Goal: Information Seeking & Learning: Learn about a topic

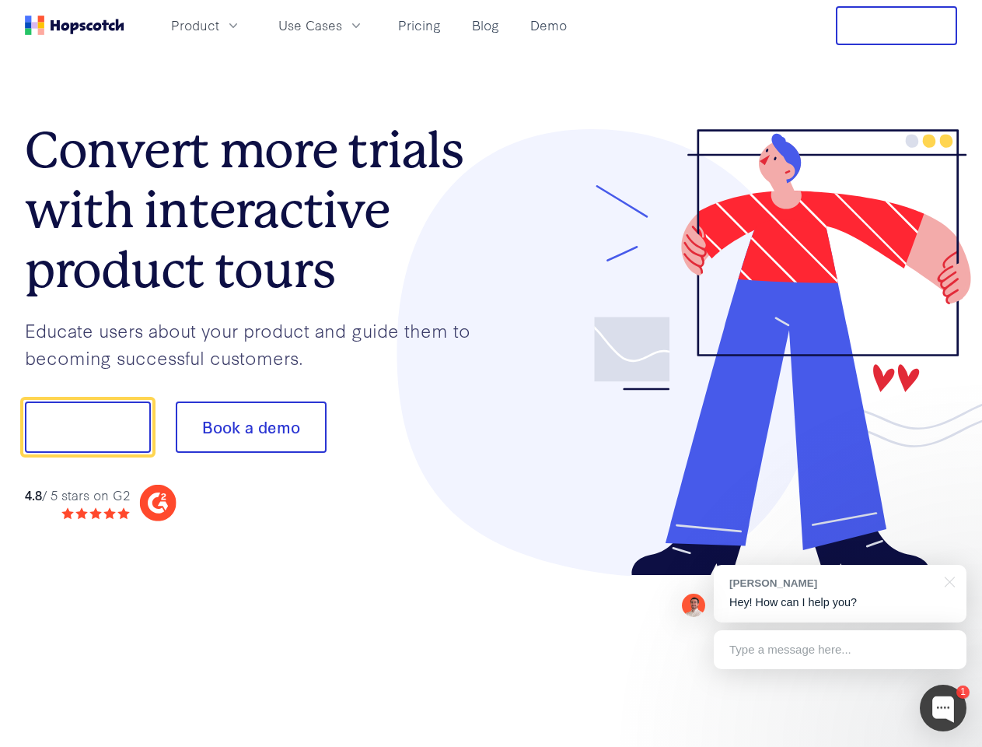
click at [492, 373] on div at bounding box center [725, 352] width 467 height 447
click at [219, 25] on span "Product" at bounding box center [195, 25] width 48 height 19
click at [342, 25] on span "Use Cases" at bounding box center [310, 25] width 64 height 19
click at [897, 26] on button "Free Trial" at bounding box center [896, 25] width 121 height 39
click at [87, 427] on button "Show me!" at bounding box center [88, 426] width 126 height 51
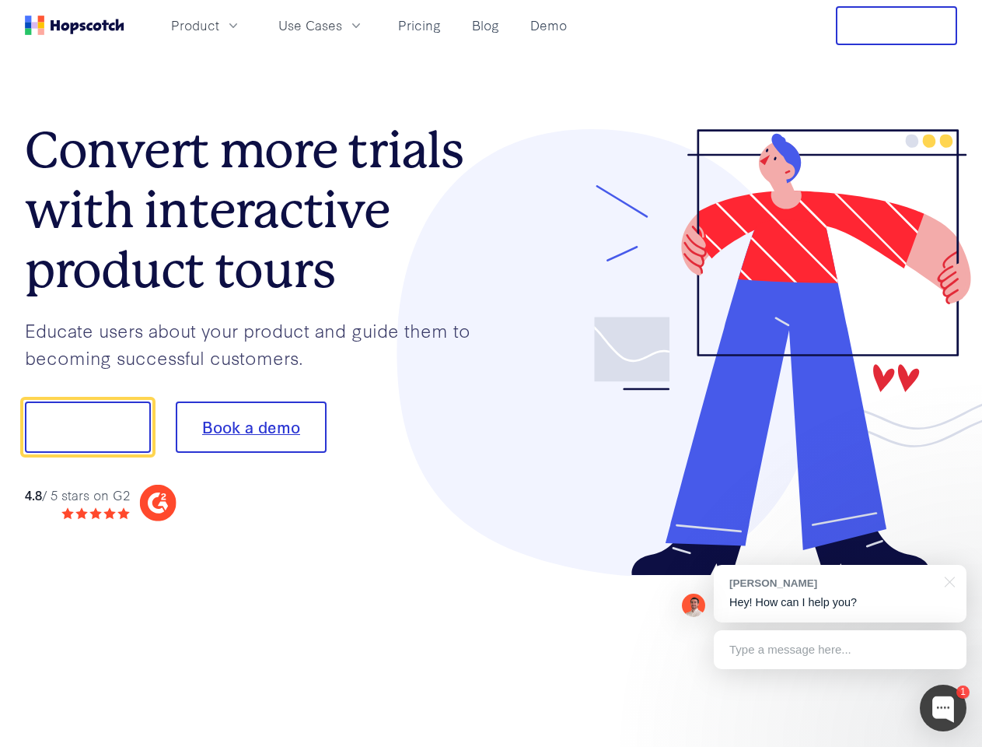
click at [250, 427] on button "Book a demo" at bounding box center [251, 426] width 151 height 51
click at [944, 708] on div at bounding box center [943, 708] width 47 height 47
click at [840, 594] on div "[PERSON_NAME] Hey! How can I help you?" at bounding box center [840, 594] width 253 height 58
click at [947, 580] on div at bounding box center [821, 425] width 292 height 519
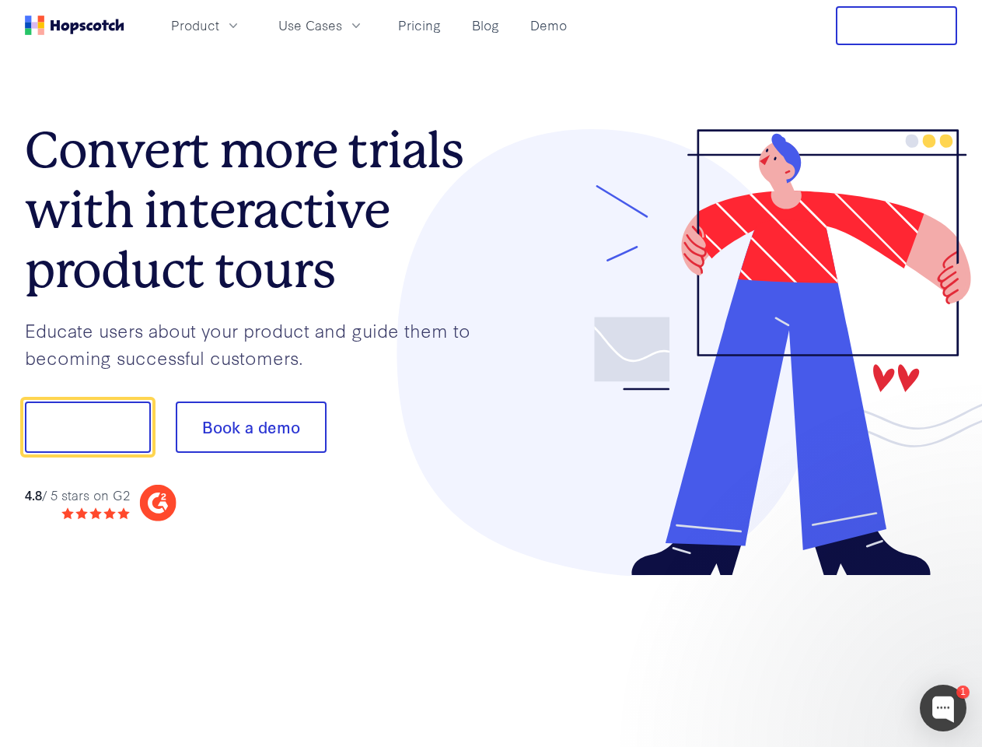
click at [840, 650] on div at bounding box center [821, 529] width 292 height 310
